Goal: Task Accomplishment & Management: Manage account settings

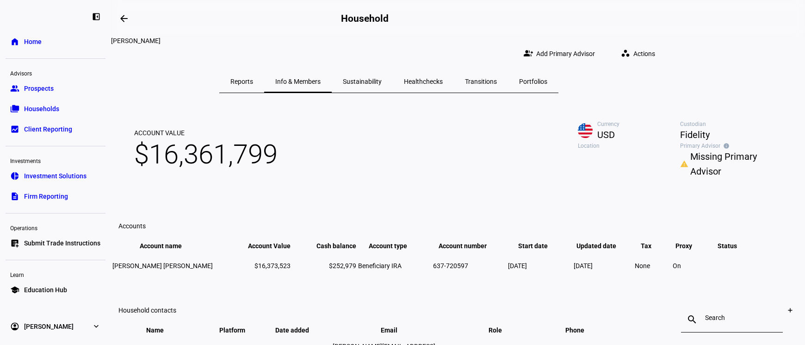
scroll to position [172, 0]
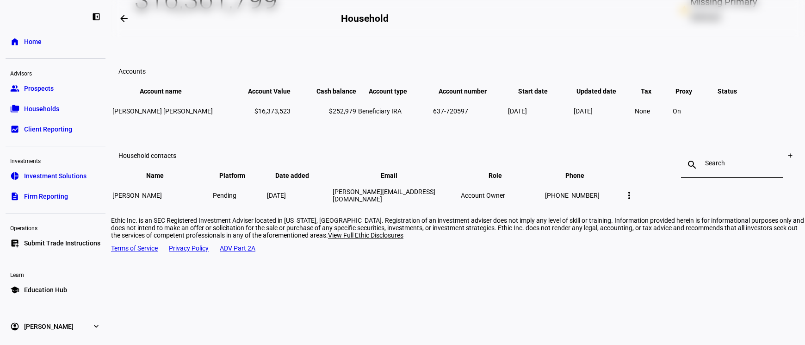
click at [634, 201] on mat-icon "more_vert" at bounding box center [628, 195] width 11 height 11
click at [750, 220] on div at bounding box center [402, 172] width 805 height 345
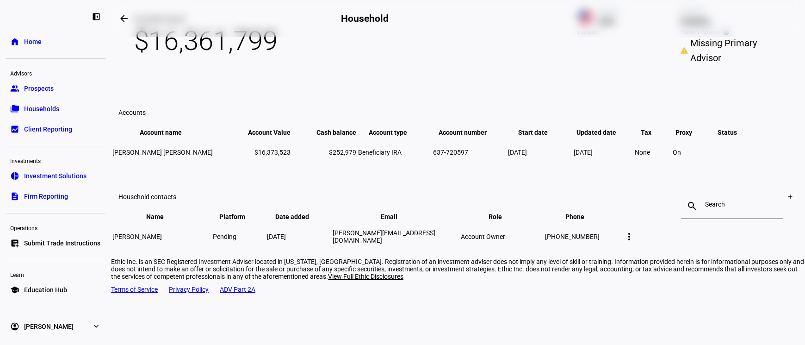
scroll to position [0, 0]
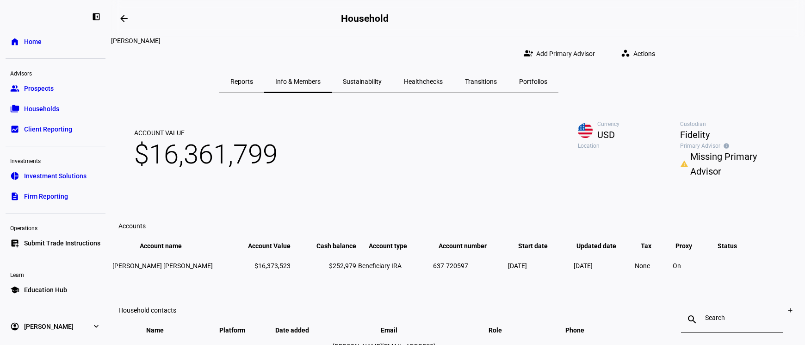
click at [655, 49] on span "Actions" at bounding box center [644, 53] width 22 height 18
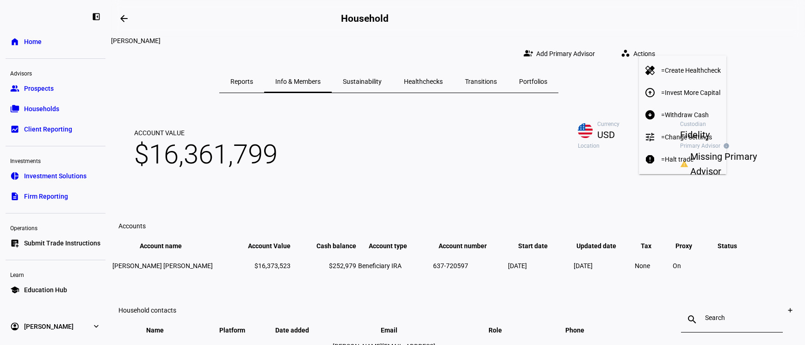
click at [597, 44] on div at bounding box center [402, 172] width 805 height 345
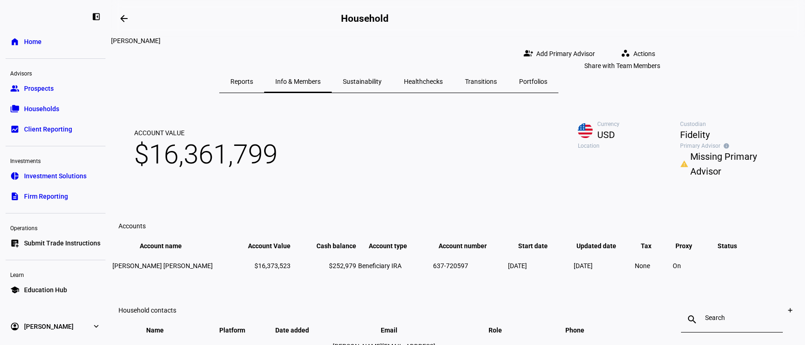
click at [595, 45] on span "Add Primary Advisor" at bounding box center [565, 53] width 59 height 18
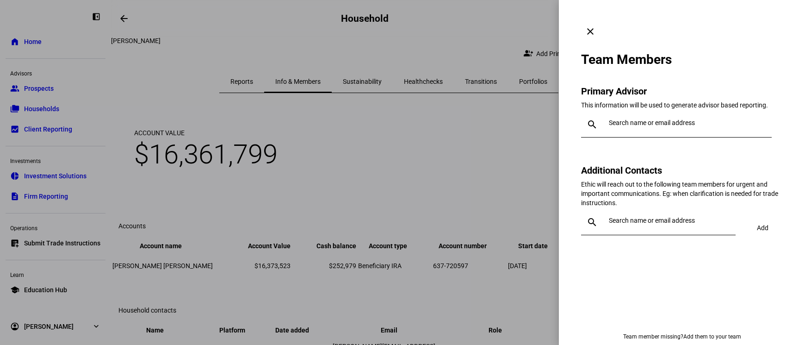
click at [608, 111] on div at bounding box center [684, 124] width 159 height 26
type input "court"
click at [620, 131] on div "[PERSON_NAME]" at bounding box center [689, 126] width 150 height 9
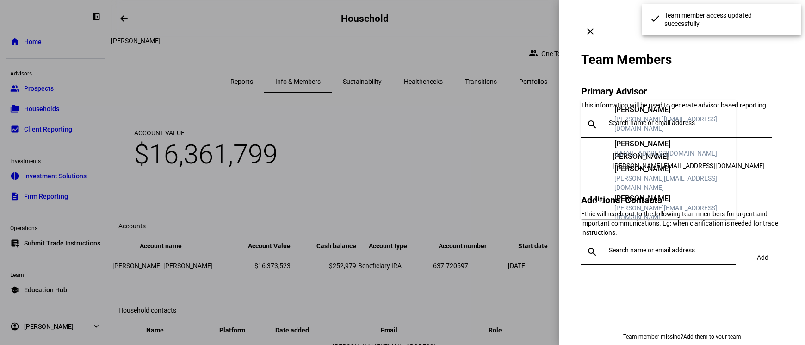
click at [623, 246] on input "text" at bounding box center [670, 249] width 123 height 7
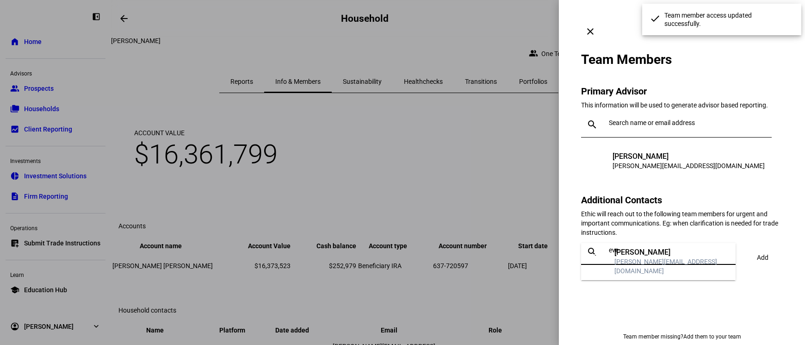
type input "eve"
click at [632, 257] on div "[PERSON_NAME]" at bounding box center [671, 251] width 114 height 9
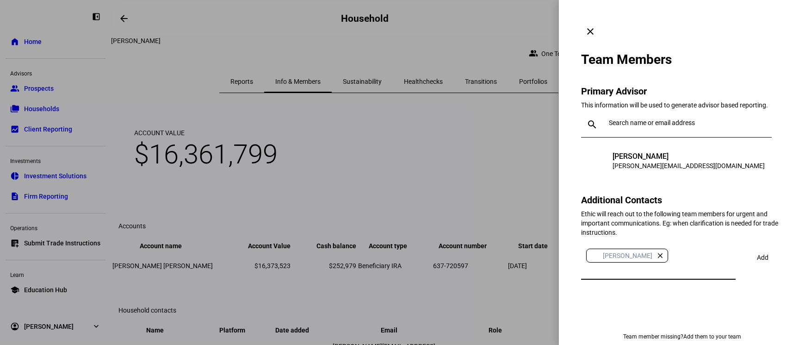
type input "a"
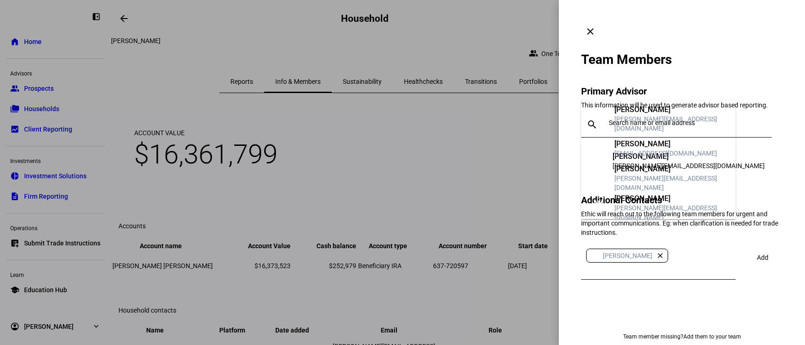
click at [631, 125] on div "[PERSON_NAME][EMAIL_ADDRESS][DOMAIN_NAME]" at bounding box center [671, 123] width 114 height 18
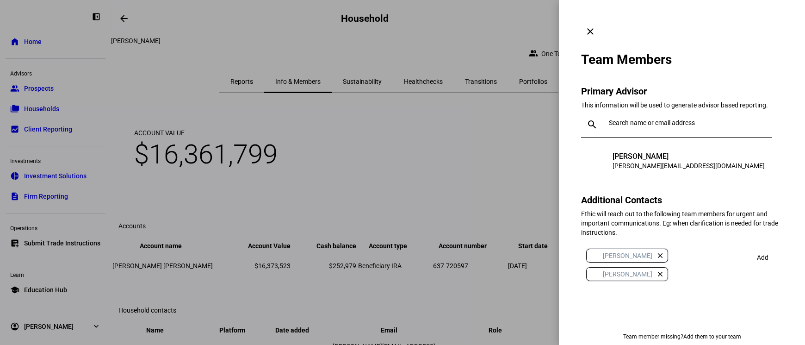
click at [759, 248] on span "Add" at bounding box center [763, 257] width 12 height 18
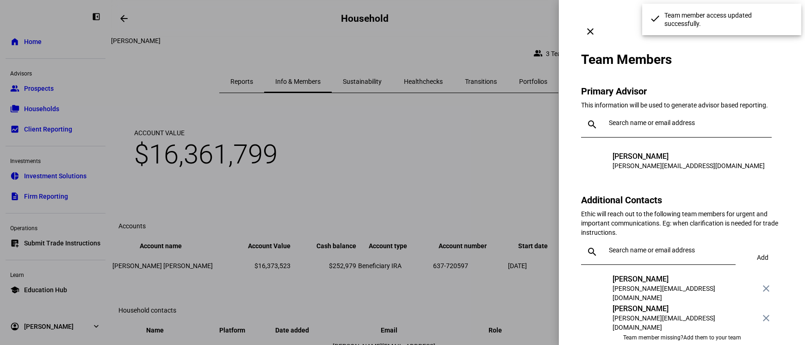
click at [524, 102] on div at bounding box center [402, 172] width 805 height 345
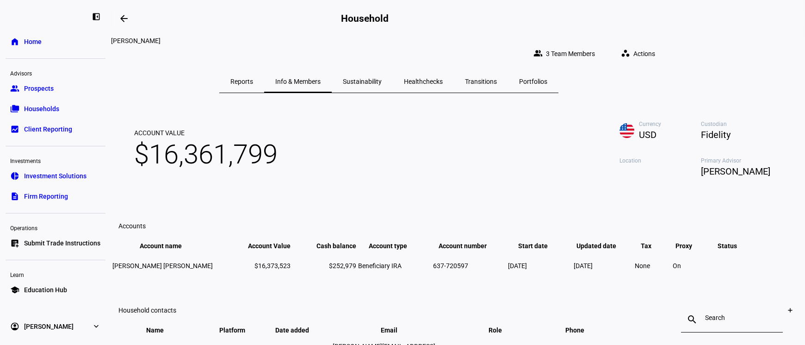
click at [443, 80] on span "Healthchecks" at bounding box center [423, 81] width 39 height 22
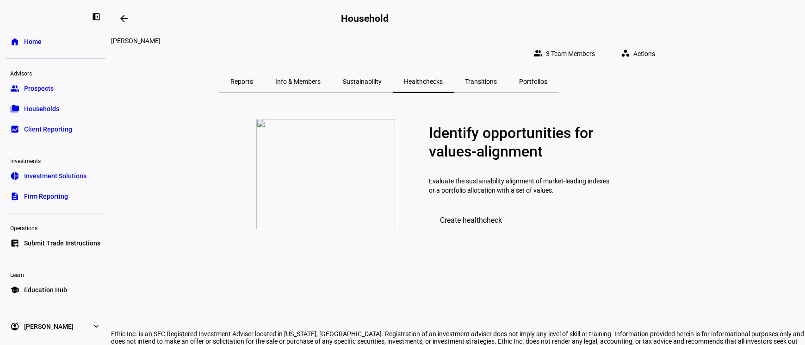
click at [381, 78] on span "Sustainability" at bounding box center [362, 81] width 39 height 6
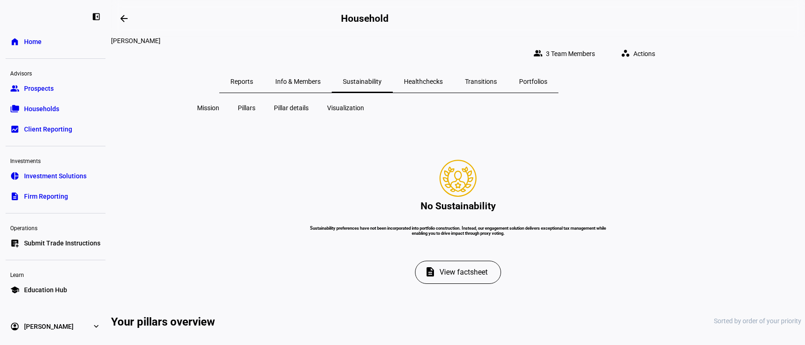
click at [253, 79] on span "Reports" at bounding box center [241, 81] width 23 height 22
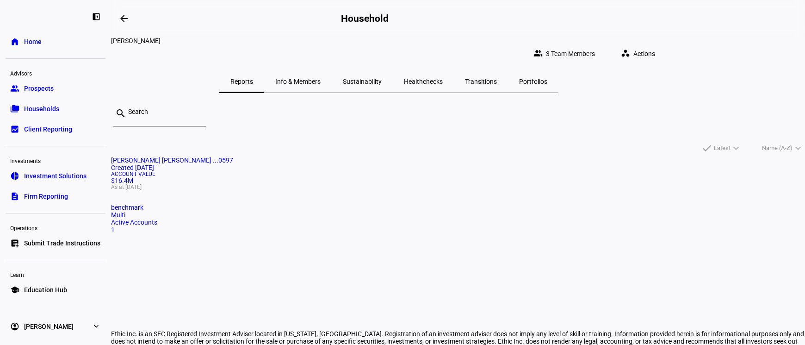
click at [547, 80] on span "Portfolios" at bounding box center [533, 81] width 28 height 22
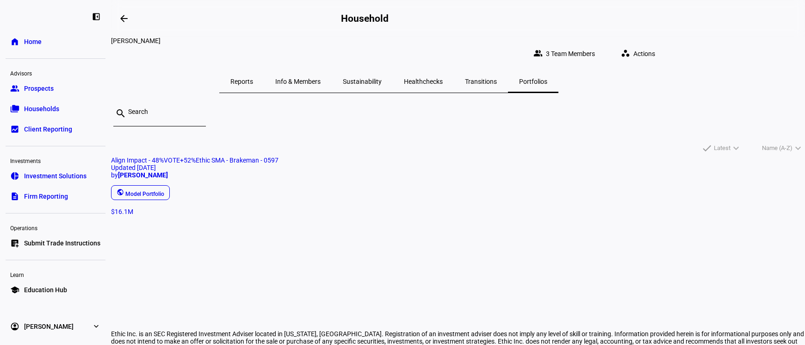
click at [497, 78] on span "Transitions" at bounding box center [481, 81] width 32 height 6
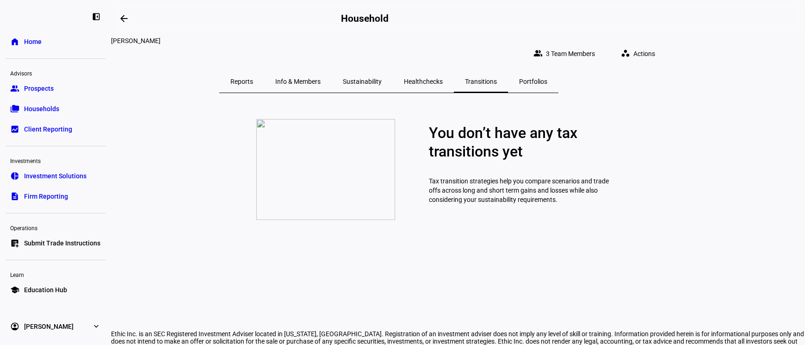
click at [443, 78] on span "Healthchecks" at bounding box center [423, 81] width 39 height 6
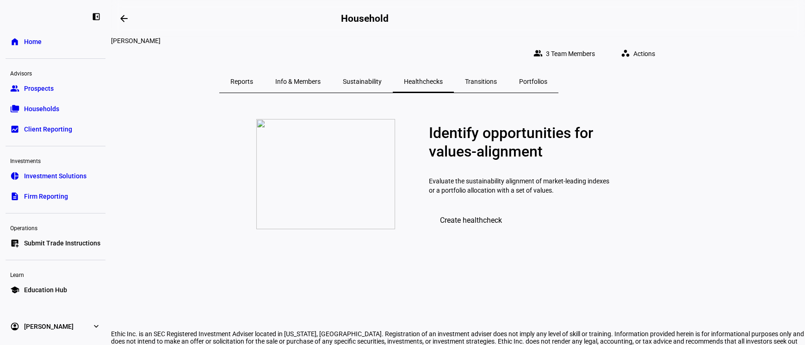
click at [253, 78] on span "Reports" at bounding box center [241, 81] width 23 height 6
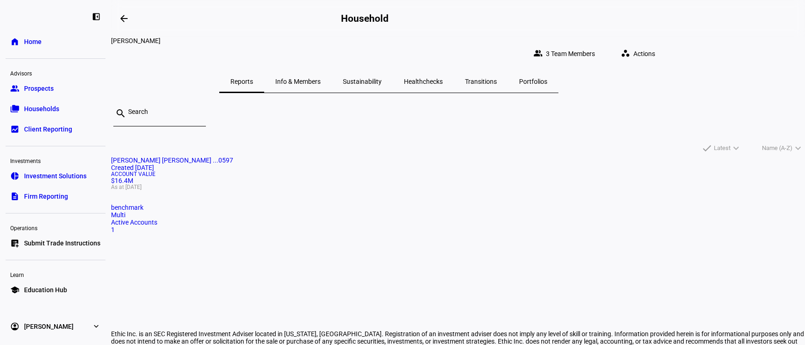
click at [320, 78] on span "Info & Members" at bounding box center [297, 81] width 45 height 6
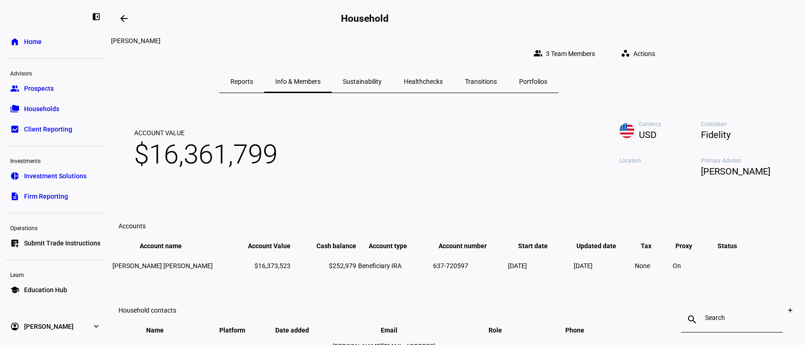
click at [655, 45] on span "Actions" at bounding box center [644, 53] width 22 height 18
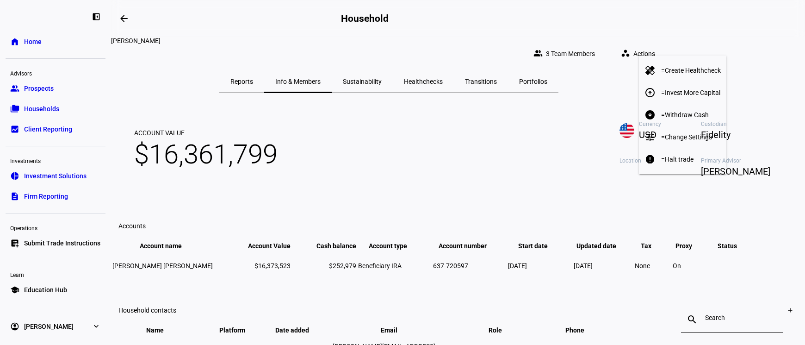
click at [327, 78] on div at bounding box center [402, 172] width 805 height 345
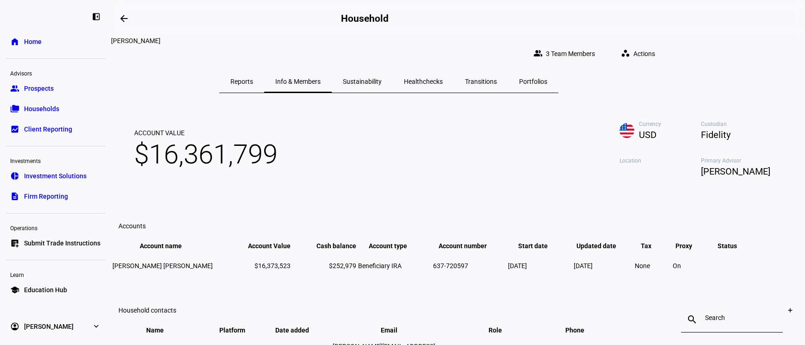
click at [253, 70] on span "Reports" at bounding box center [241, 81] width 23 height 22
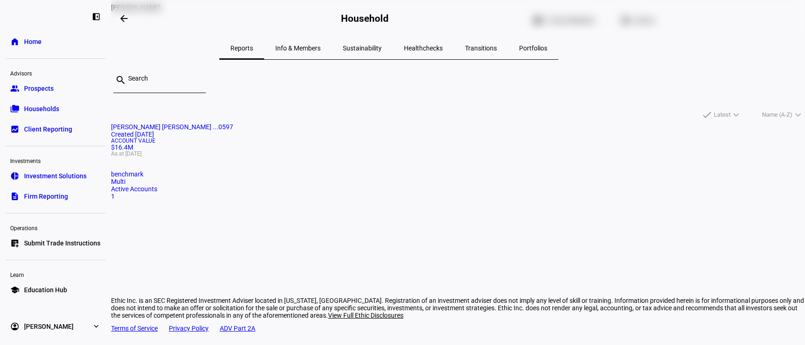
scroll to position [36, 0]
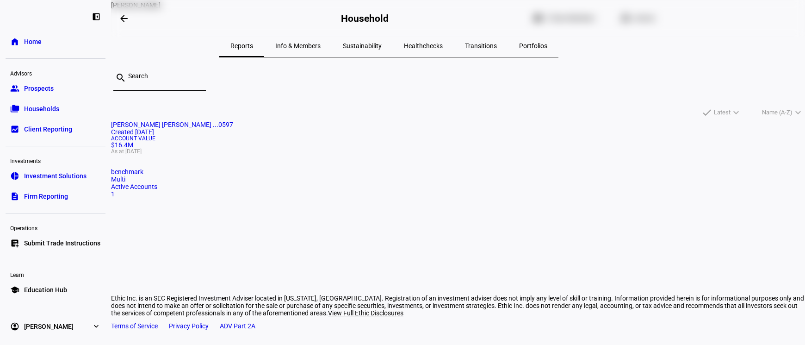
click at [295, 172] on mat-card "[PERSON_NAME] [PERSON_NAME] ...0597 Created [DATE] Account Value $16.4M As at […" at bounding box center [458, 159] width 694 height 77
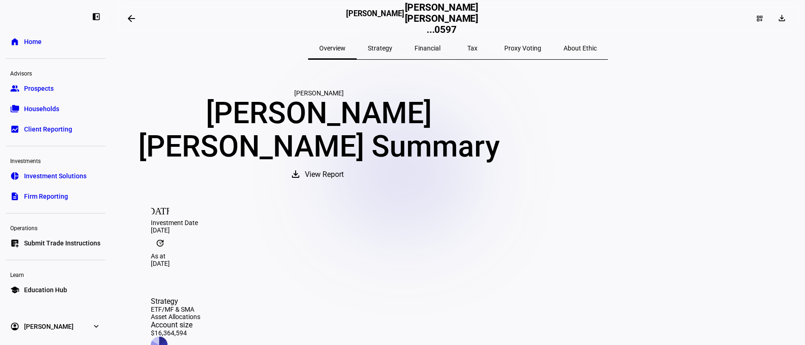
click at [392, 49] on span "Strategy" at bounding box center [380, 48] width 25 height 6
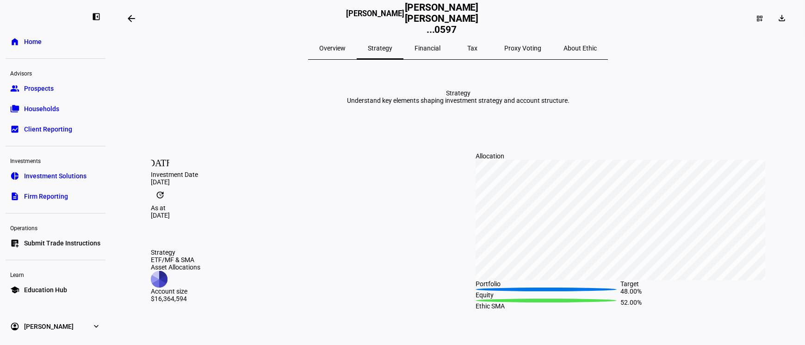
click at [440, 43] on span "Financial" at bounding box center [427, 48] width 26 height 22
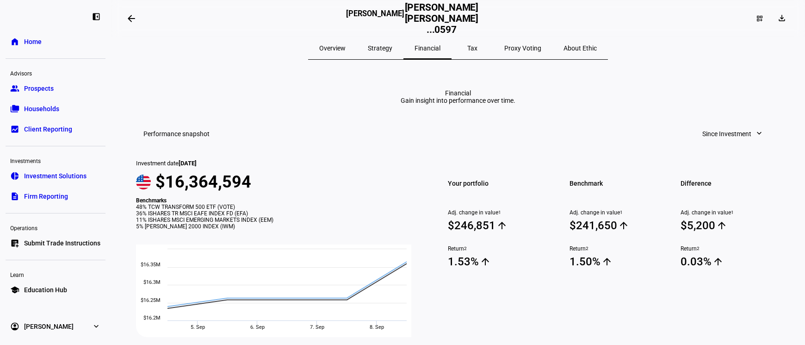
click at [507, 47] on span "Proxy Voting" at bounding box center [522, 48] width 37 height 6
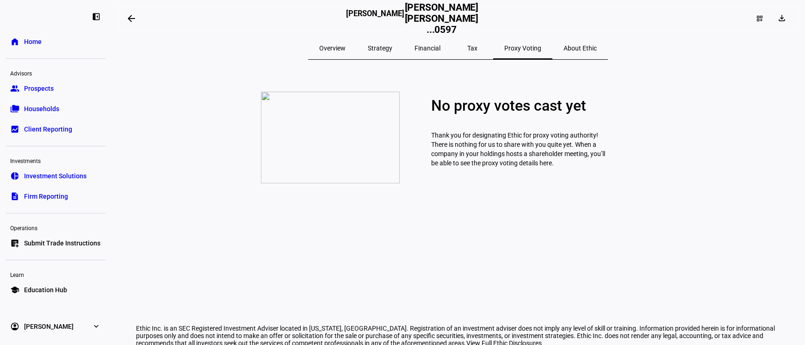
click at [563, 47] on span "About Ethic" at bounding box center [579, 48] width 33 height 6
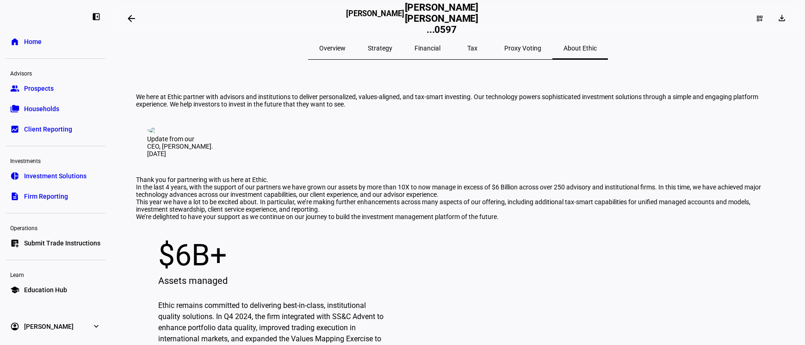
click at [345, 49] on span "Overview" at bounding box center [332, 48] width 26 height 6
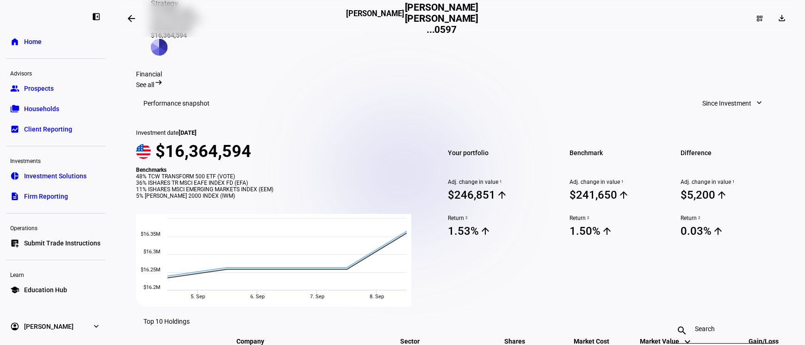
scroll to position [299, 0]
